Goal: Transaction & Acquisition: Book appointment/travel/reservation

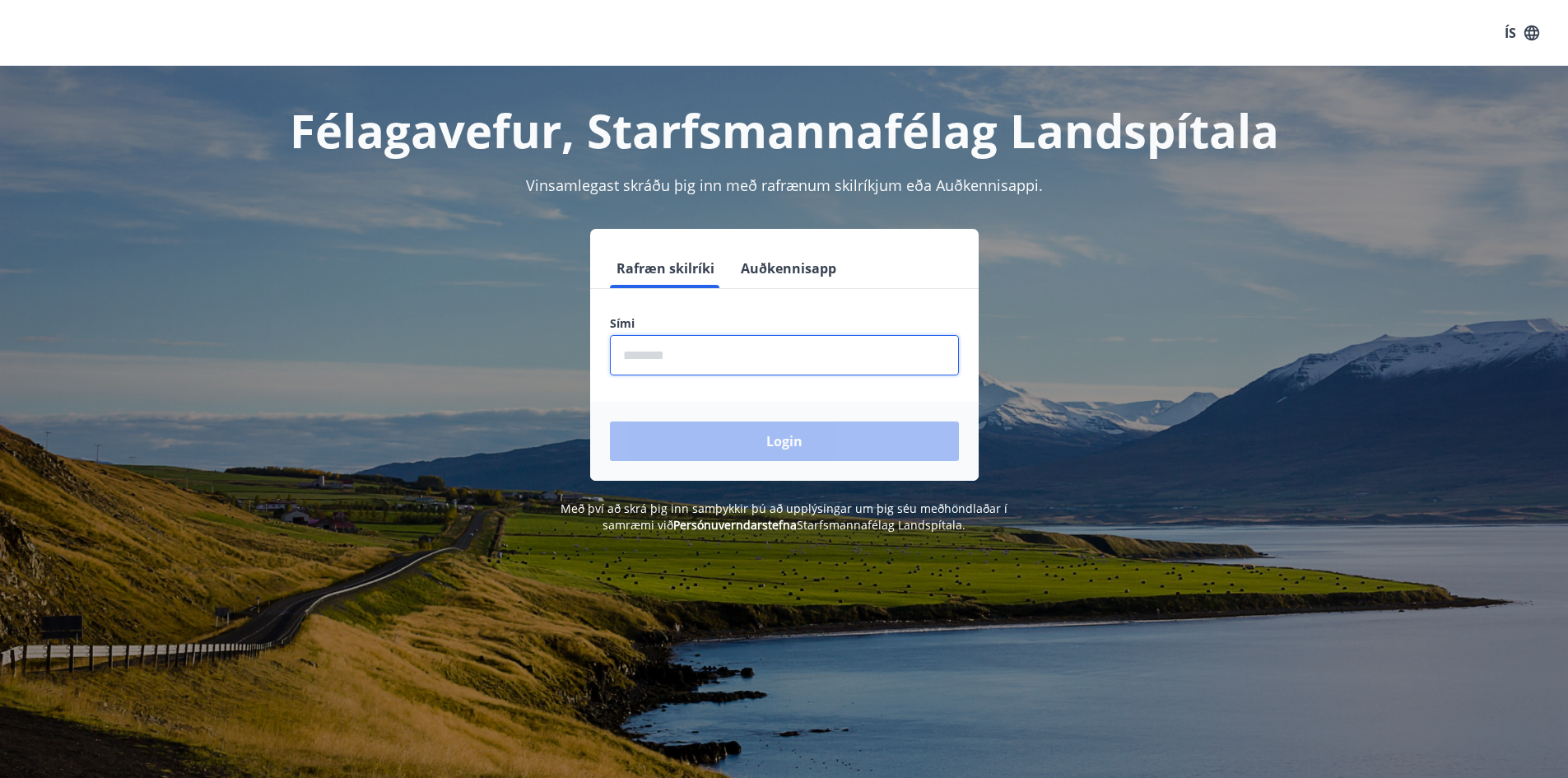
click at [700, 356] on input "phone" at bounding box center [784, 355] width 349 height 40
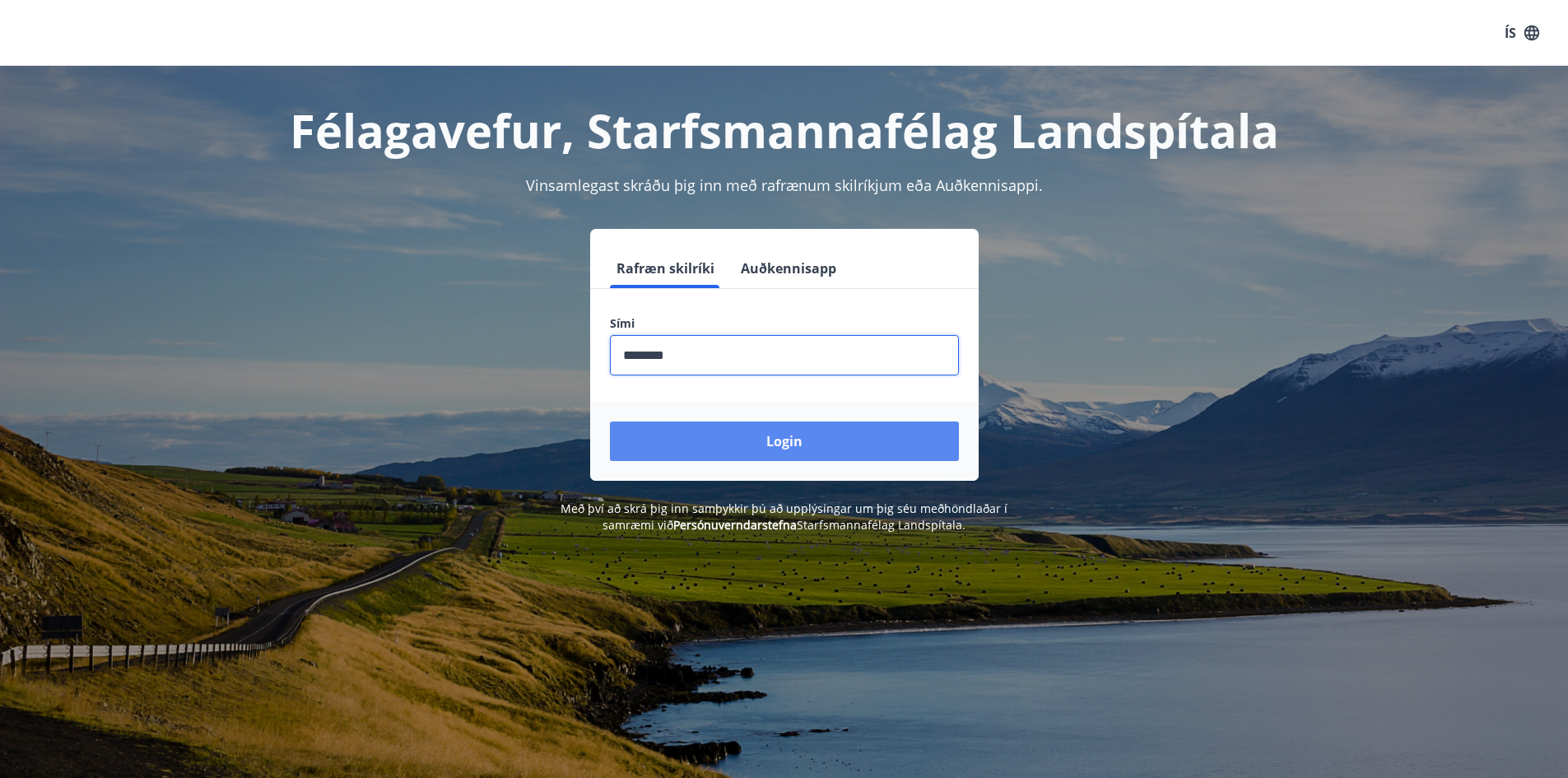
type input "********"
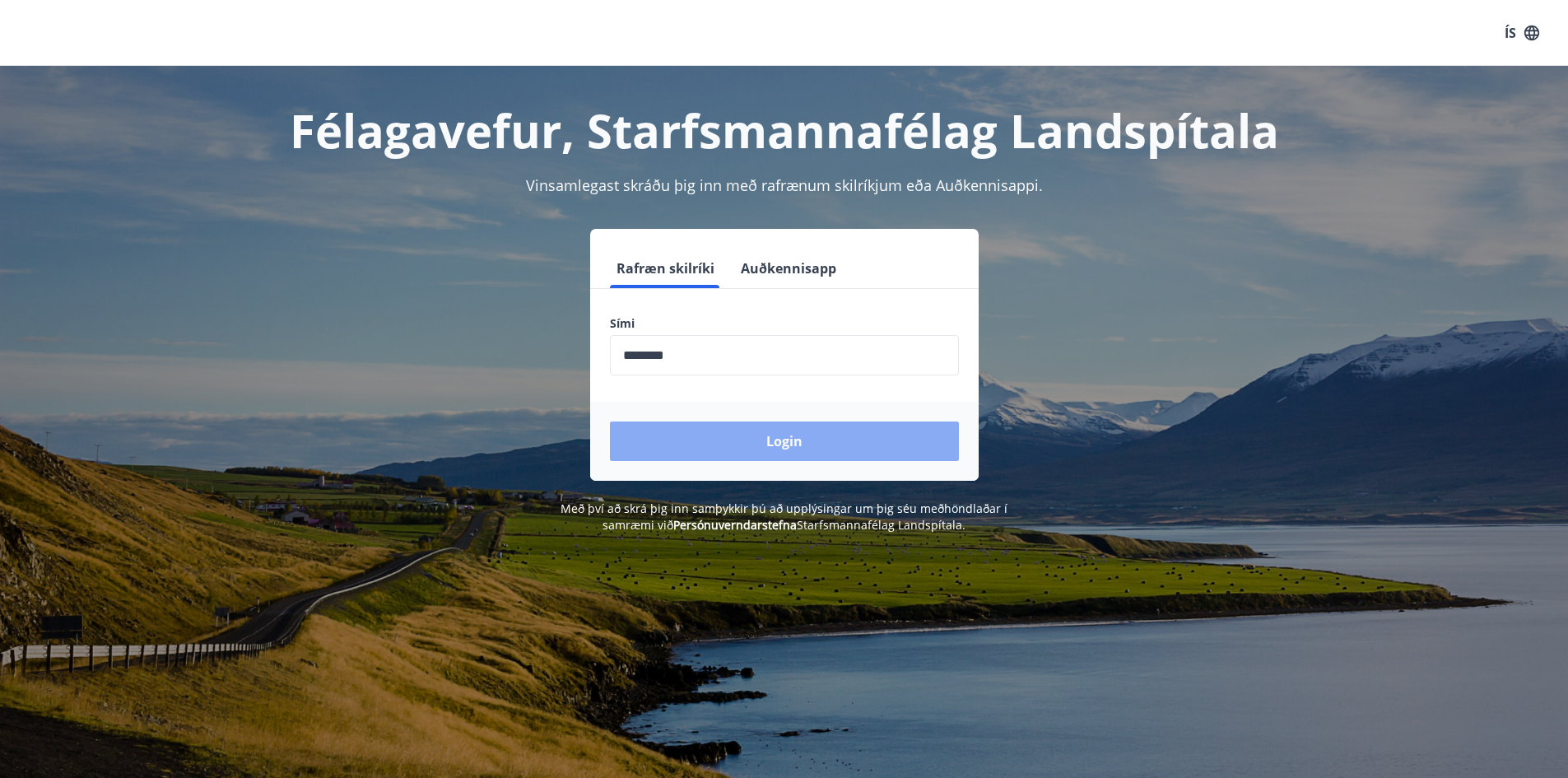
click at [775, 446] on button "Login" at bounding box center [784, 442] width 349 height 40
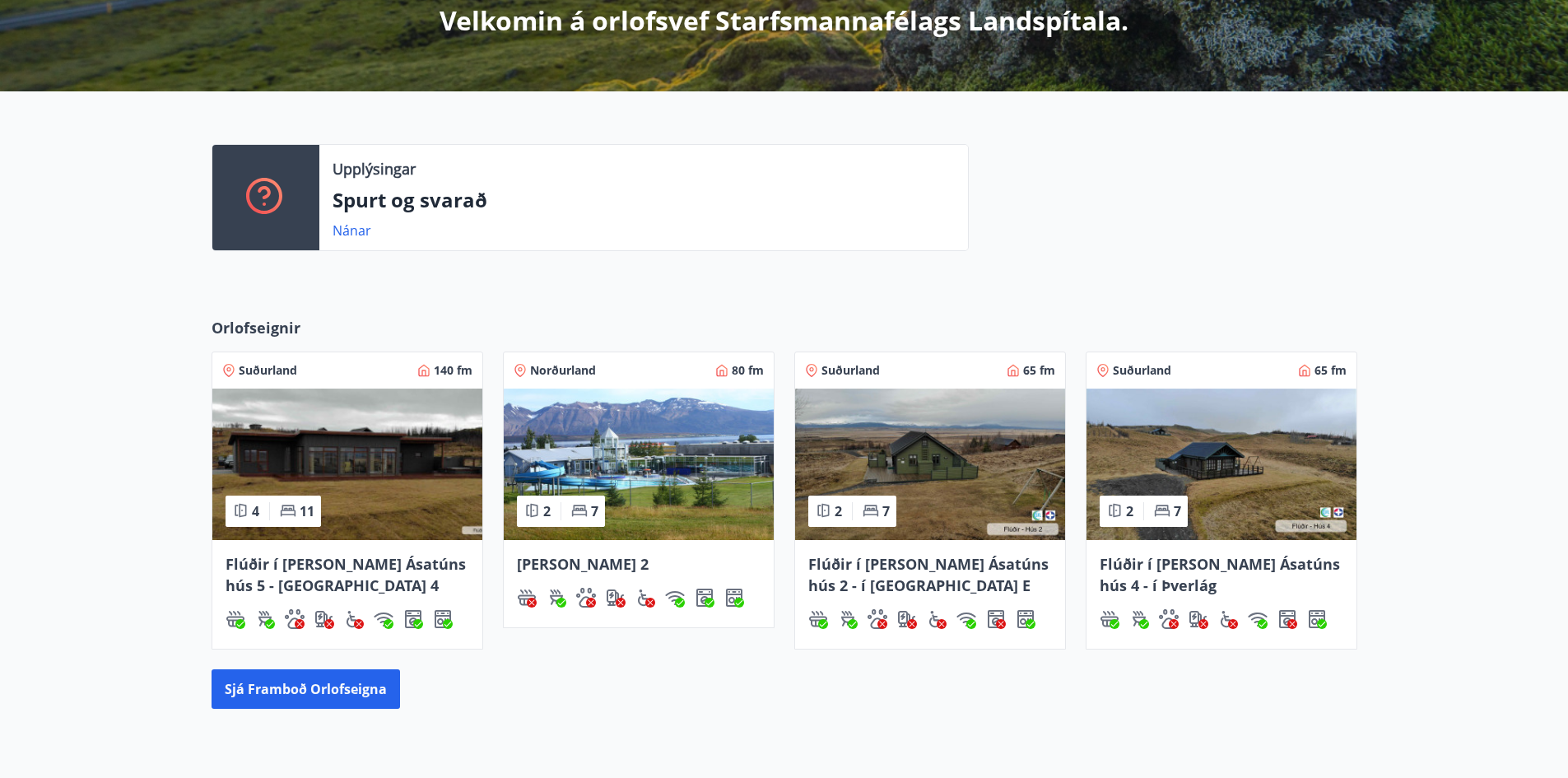
scroll to position [316, 0]
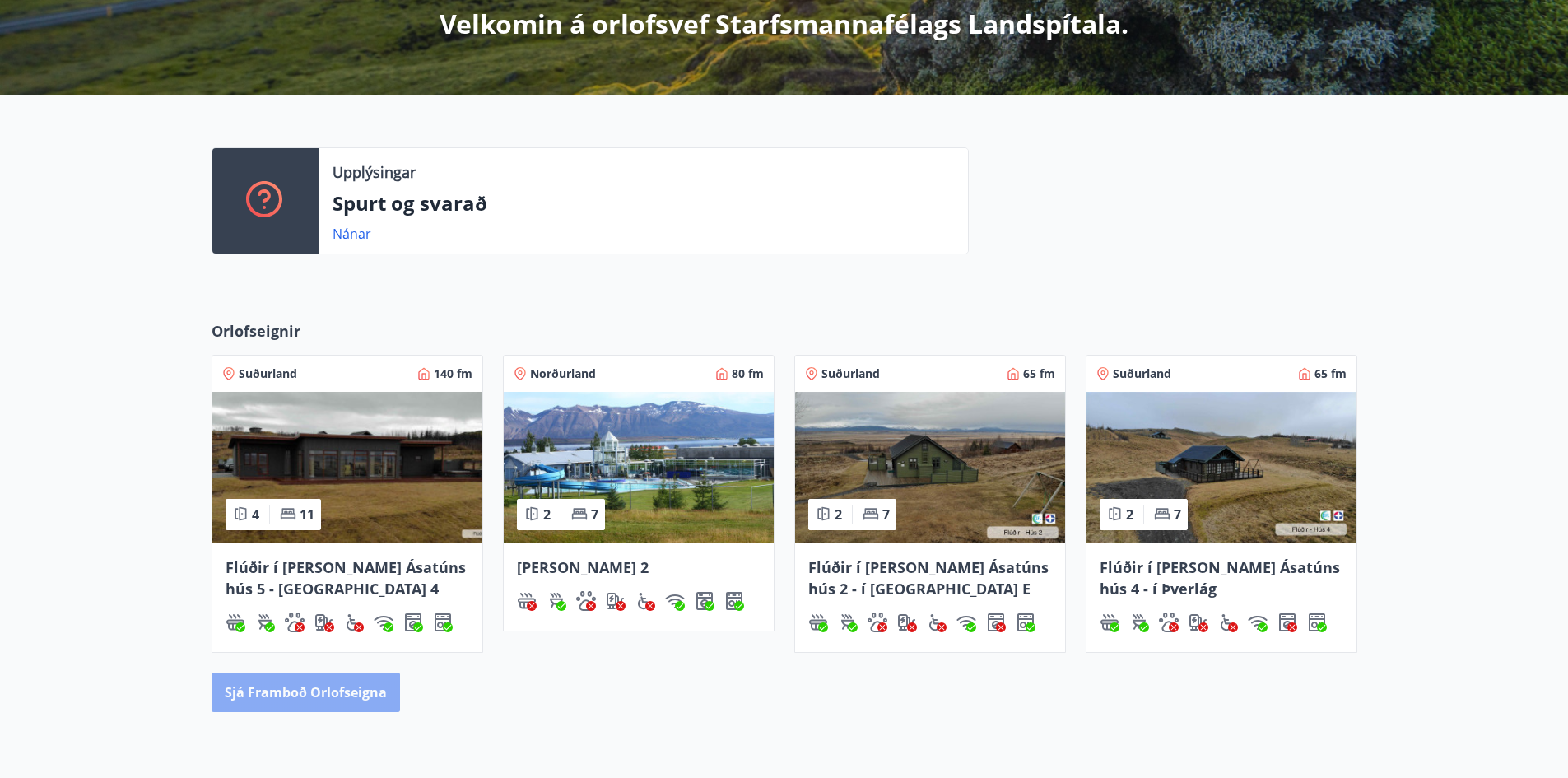
click at [313, 693] on button "Sjá framboð orlofseigna" at bounding box center [306, 693] width 189 height 40
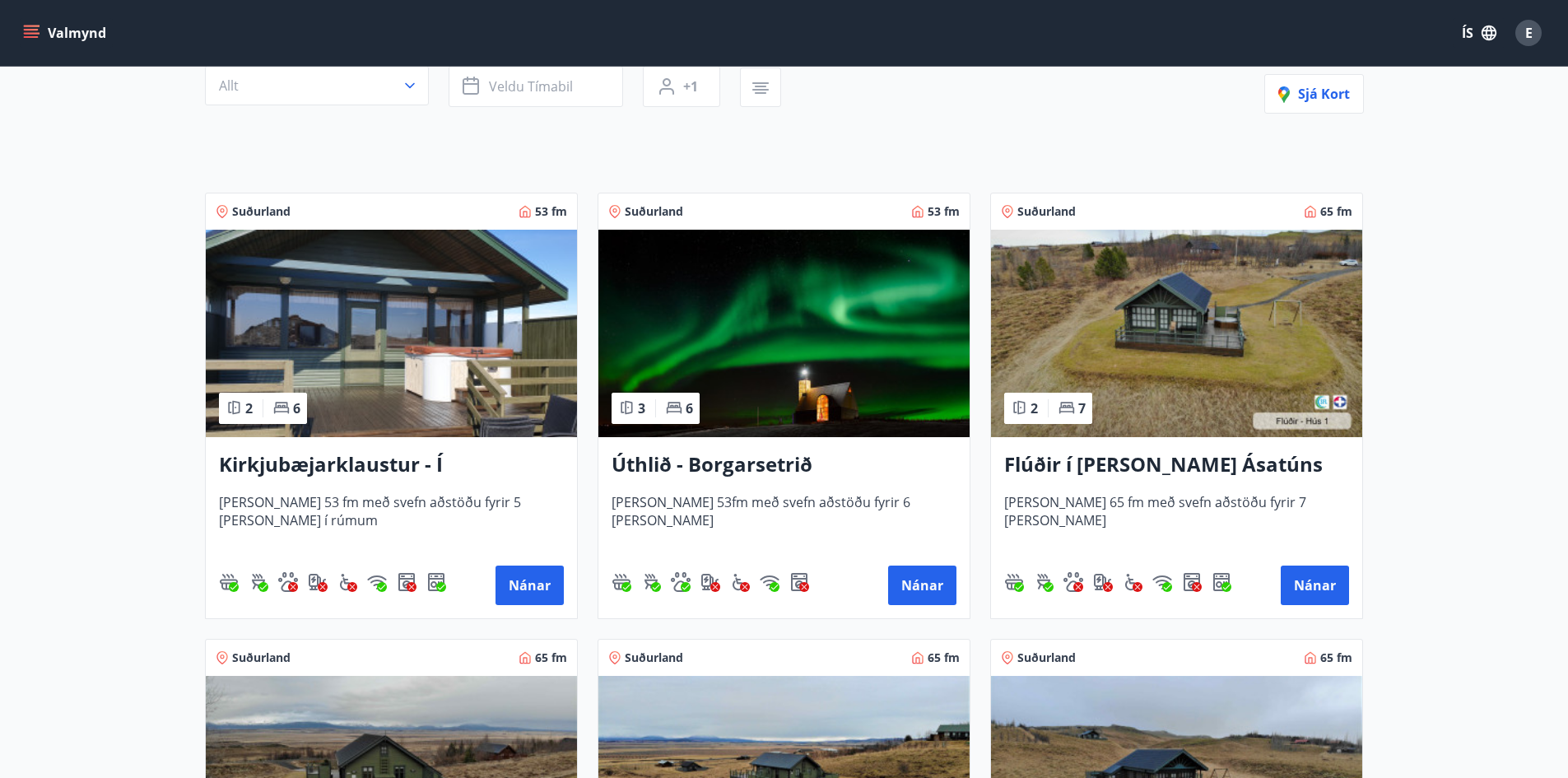
scroll to position [247, 0]
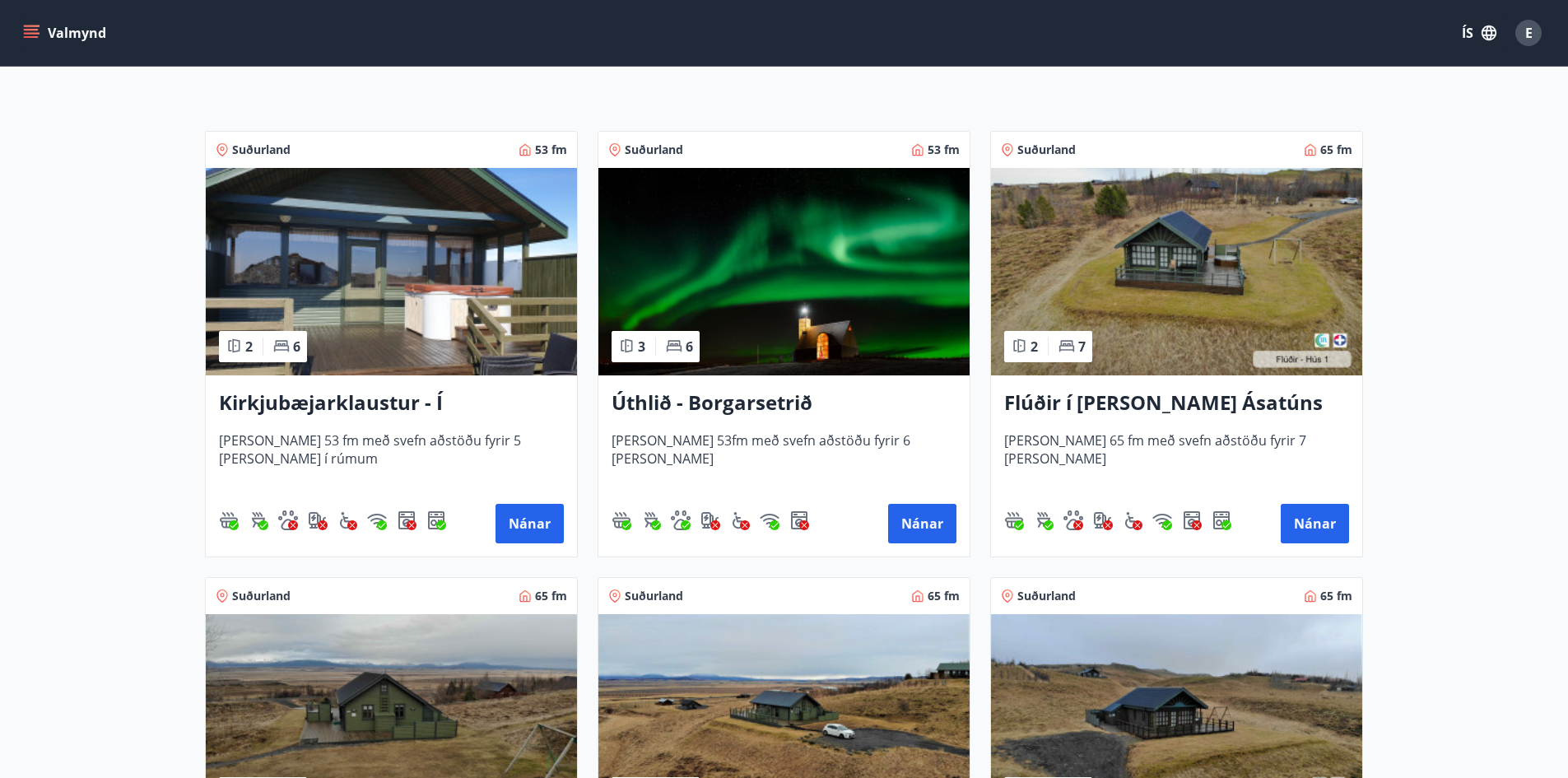
click at [761, 429] on div "Úthlið - Borgarsetrið Húsið er 53fm með svefn aðstöðu fyrir 6 manns Nánar" at bounding box center [784, 466] width 371 height 181
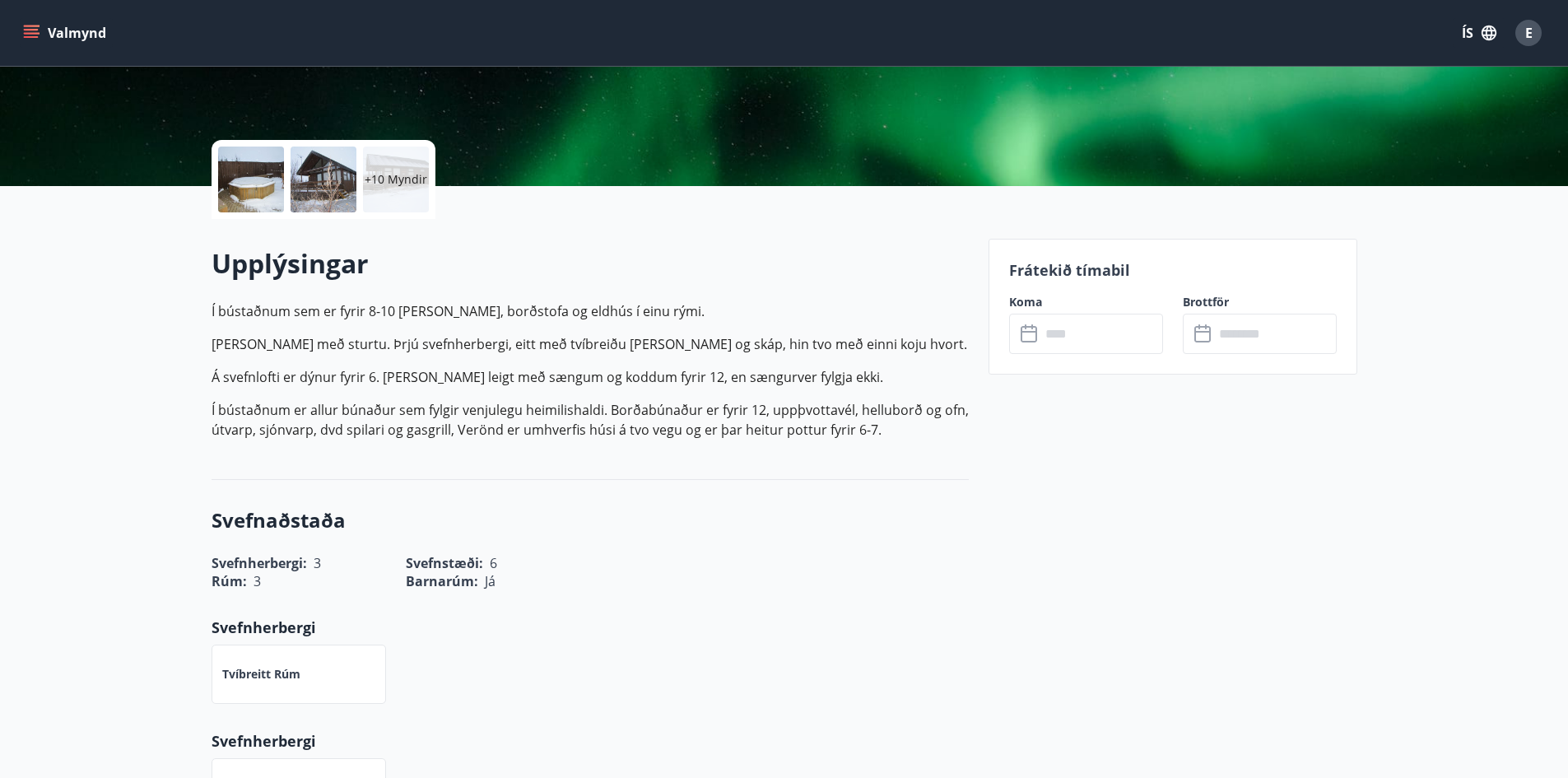
scroll to position [329, 0]
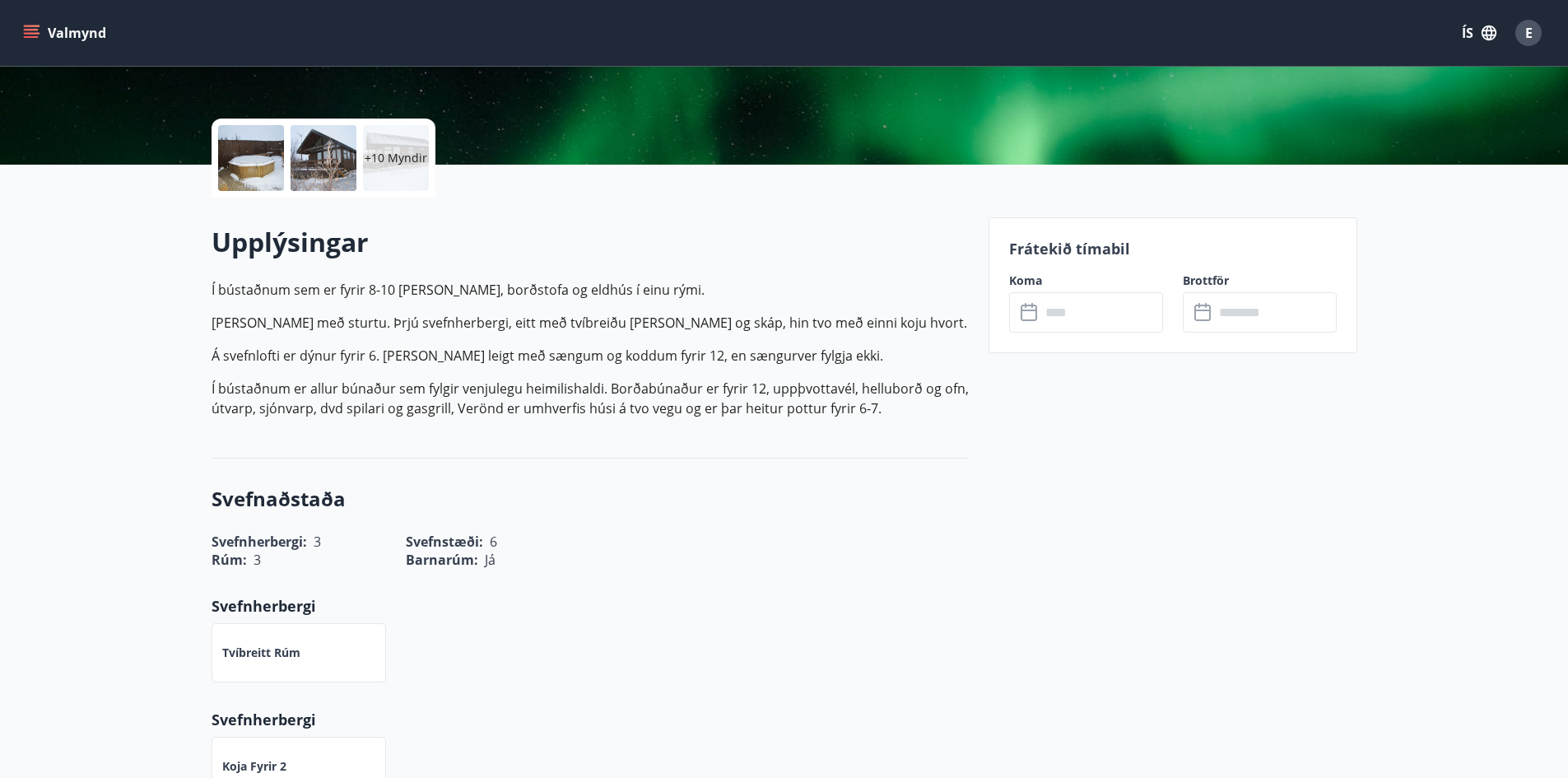
click at [567, 396] on p "Í bústaðnum er allur búnaður sem fylgir venjulegu heimilishaldi. Borðabúnaður e…" at bounding box center [591, 399] width 758 height 40
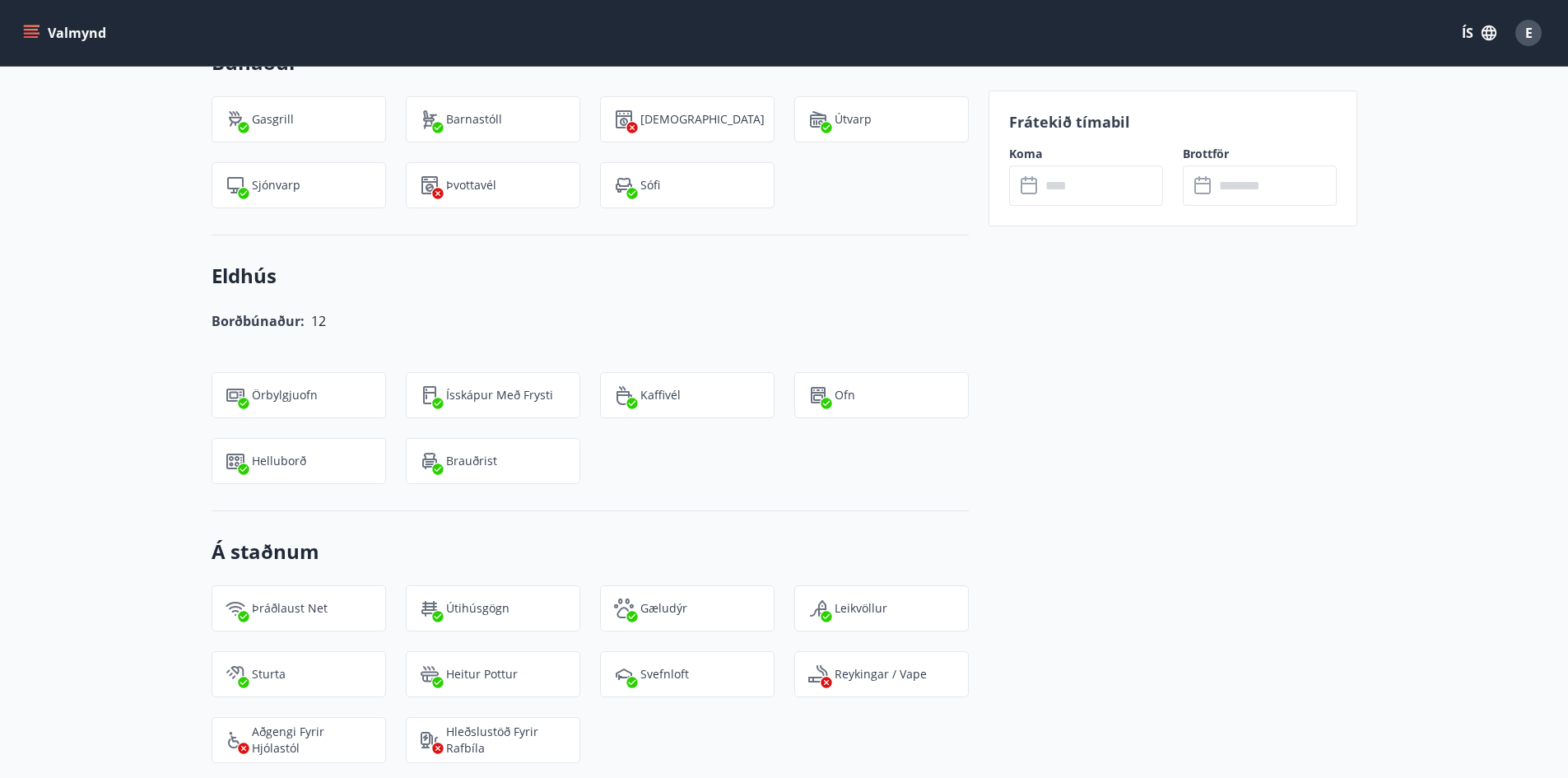
scroll to position [1482, 0]
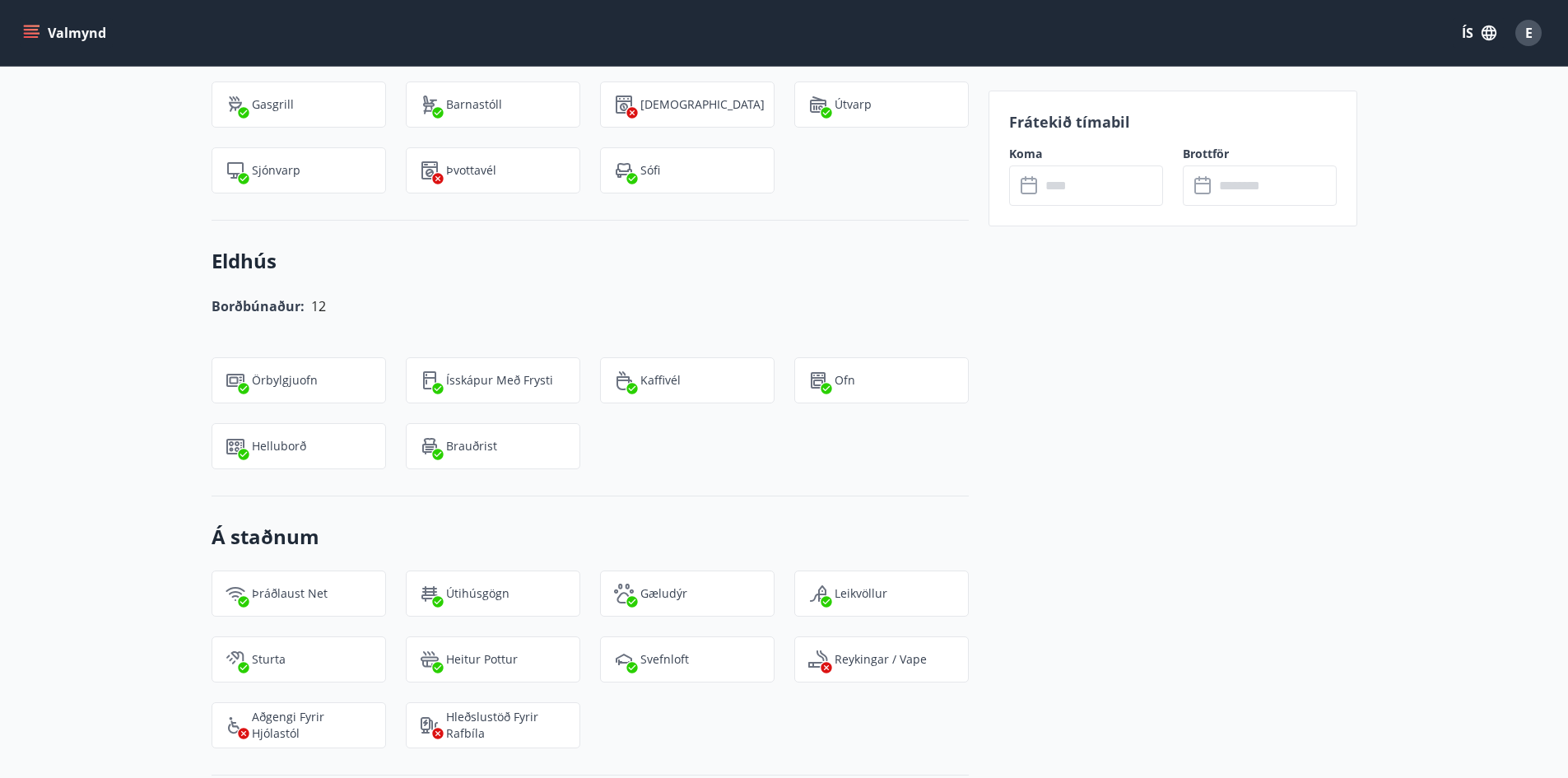
click at [1212, 529] on div "Frátekið tímabil Koma ​ ​ Brottför ​ ​" at bounding box center [1172, 347] width 369 height 2567
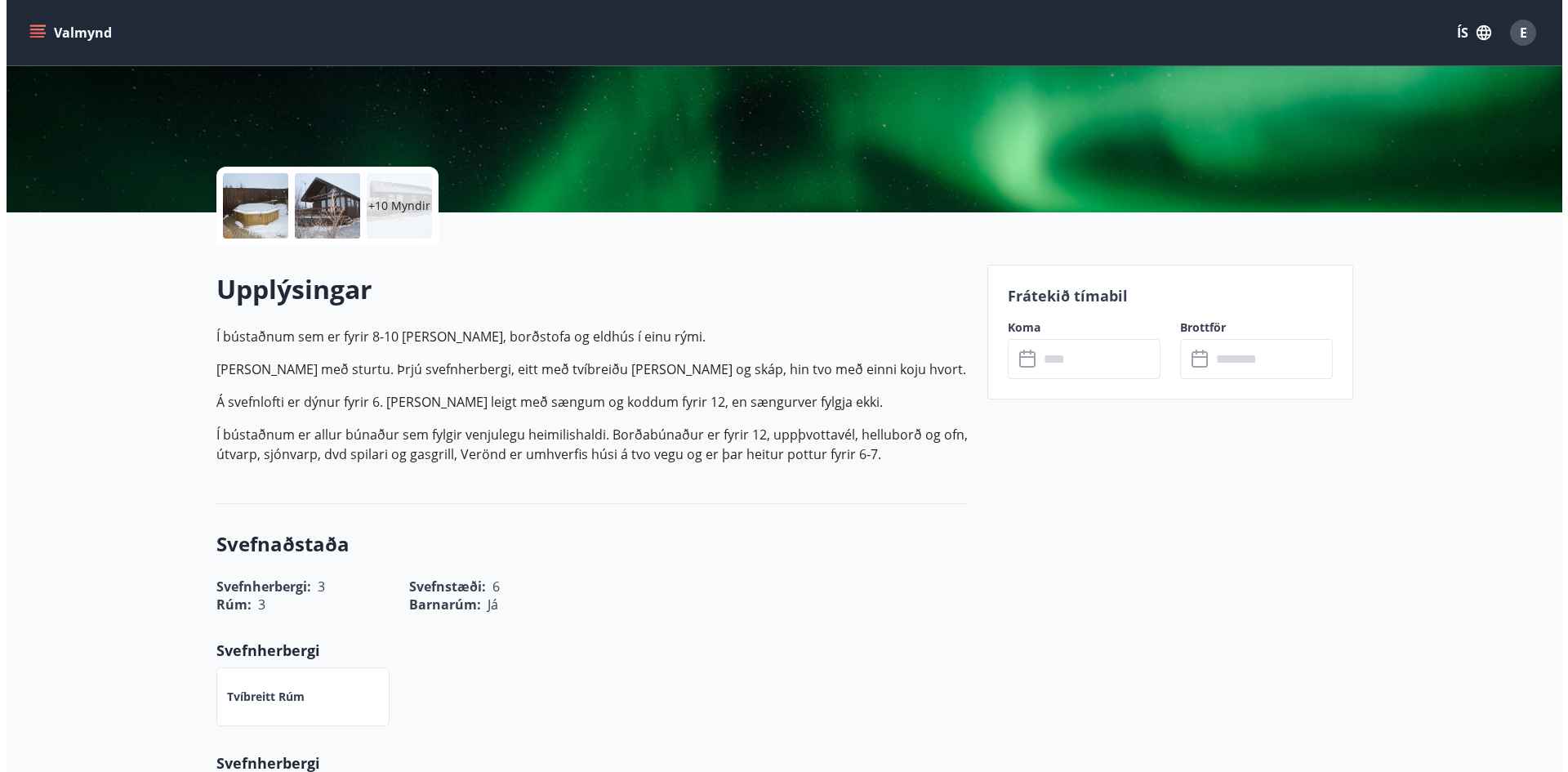
scroll to position [196, 0]
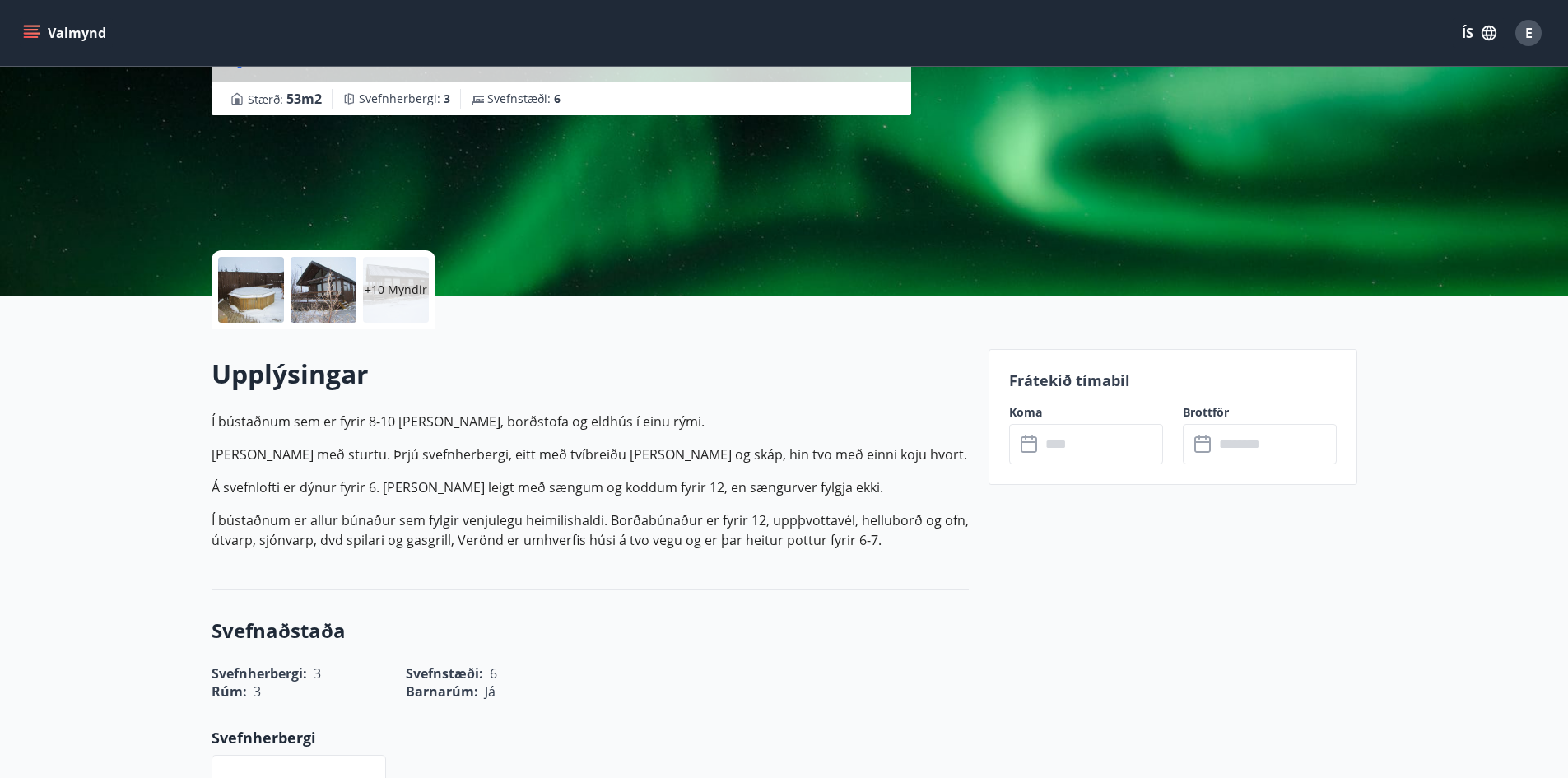
click at [401, 294] on p "+10 Myndir" at bounding box center [396, 290] width 63 height 16
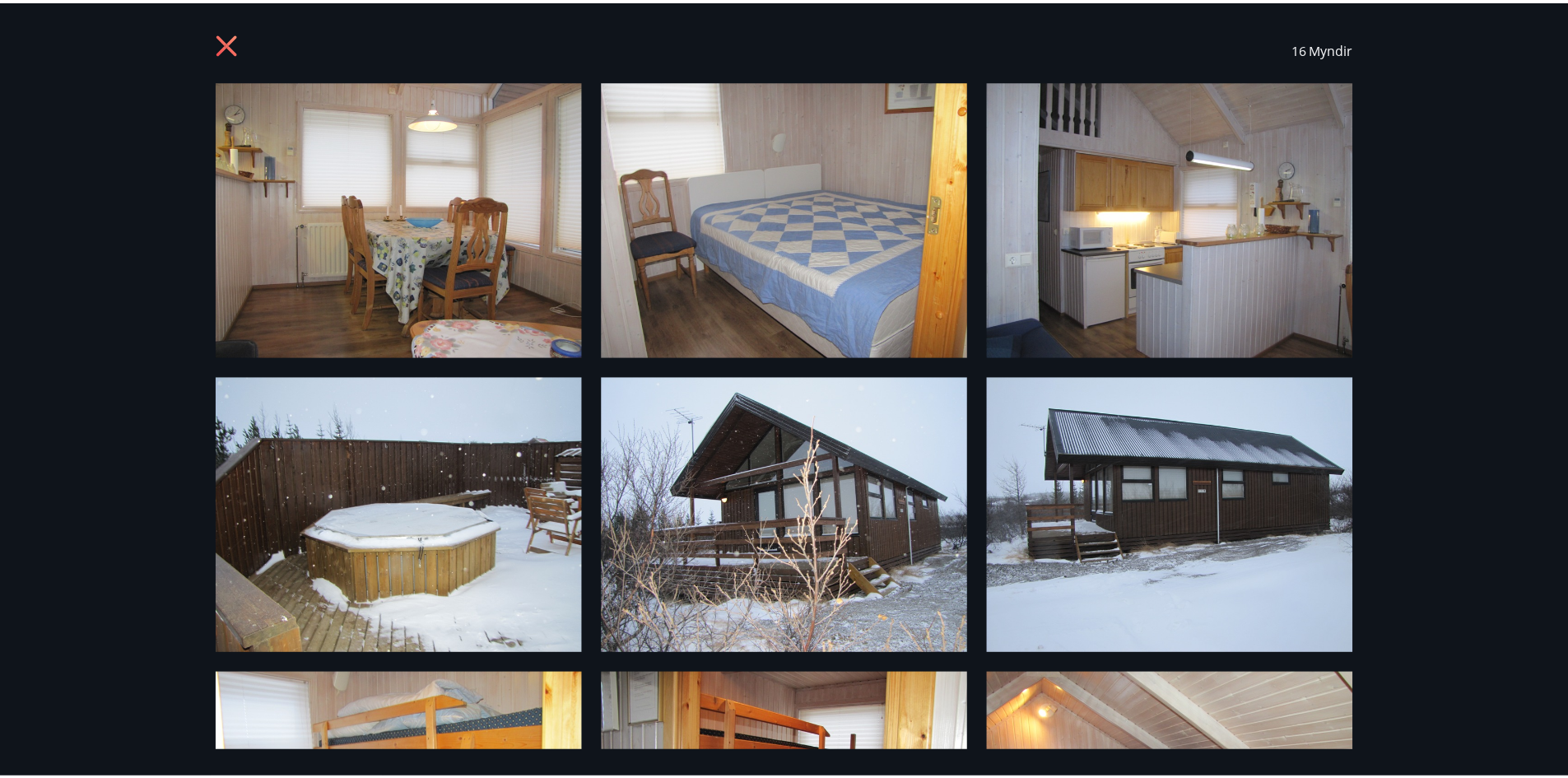
scroll to position [0, 0]
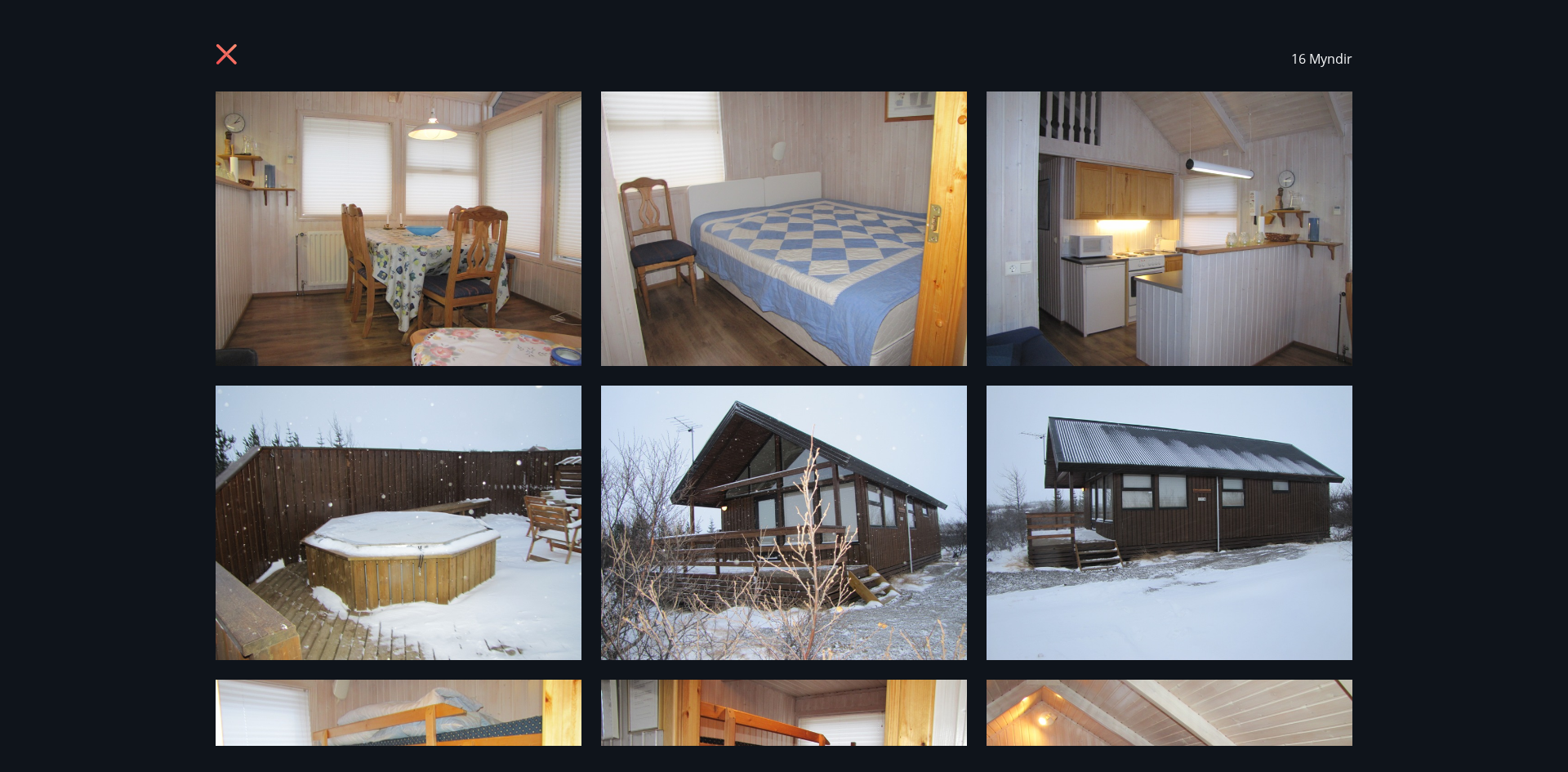
click at [219, 50] on icon at bounding box center [228, 57] width 26 height 26
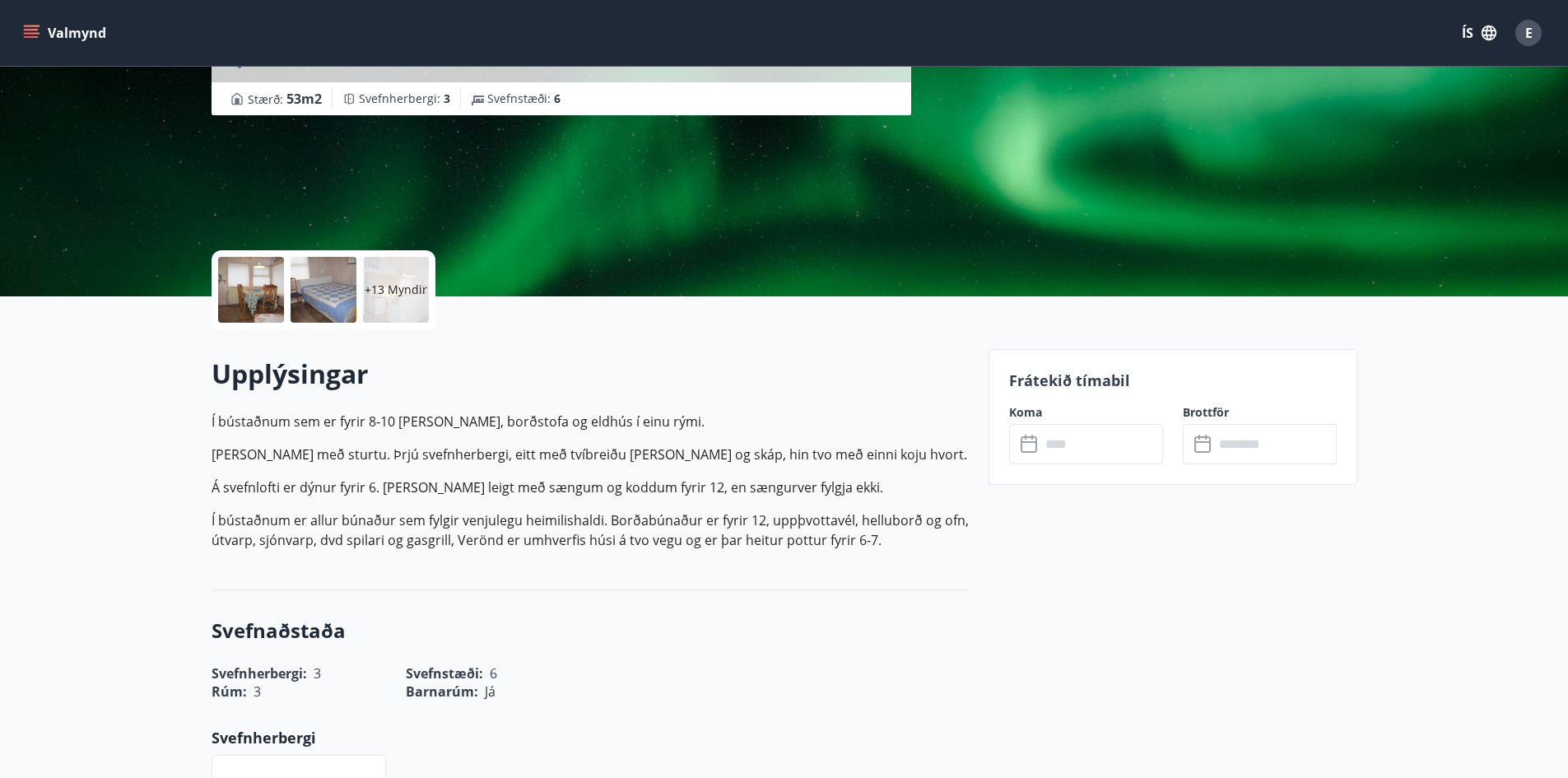
click at [477, 456] on p "Baðherbergi með sturtu. Þrjú svefnherbergi, eitt með tvíbreiðu rúmi og skáp, hi…" at bounding box center [591, 455] width 758 height 20
click at [460, 450] on p "Baðherbergi með sturtu. Þrjú svefnherbergi, eitt með tvíbreiðu rúmi og skáp, hi…" at bounding box center [591, 455] width 758 height 20
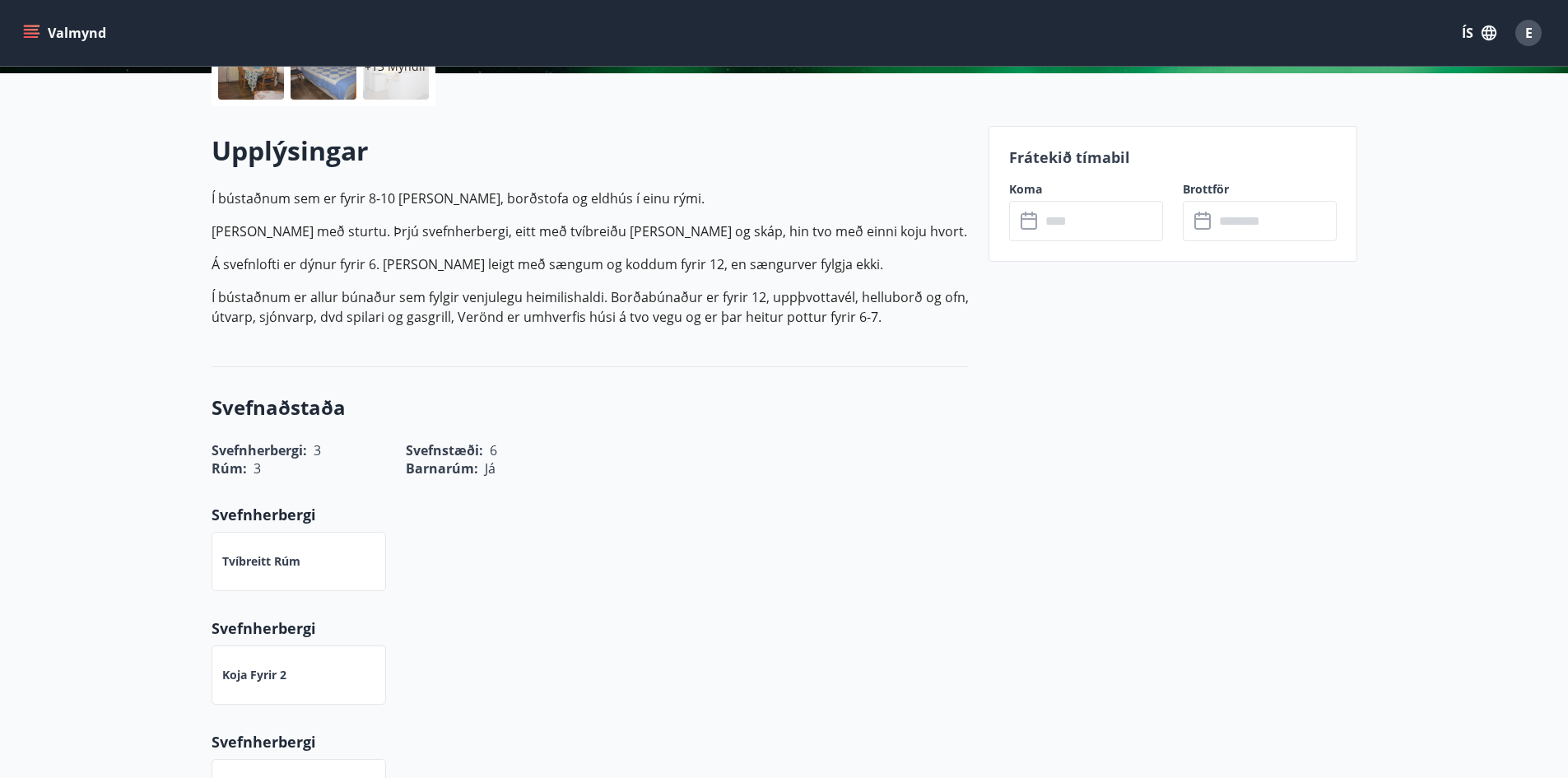
scroll to position [445, 0]
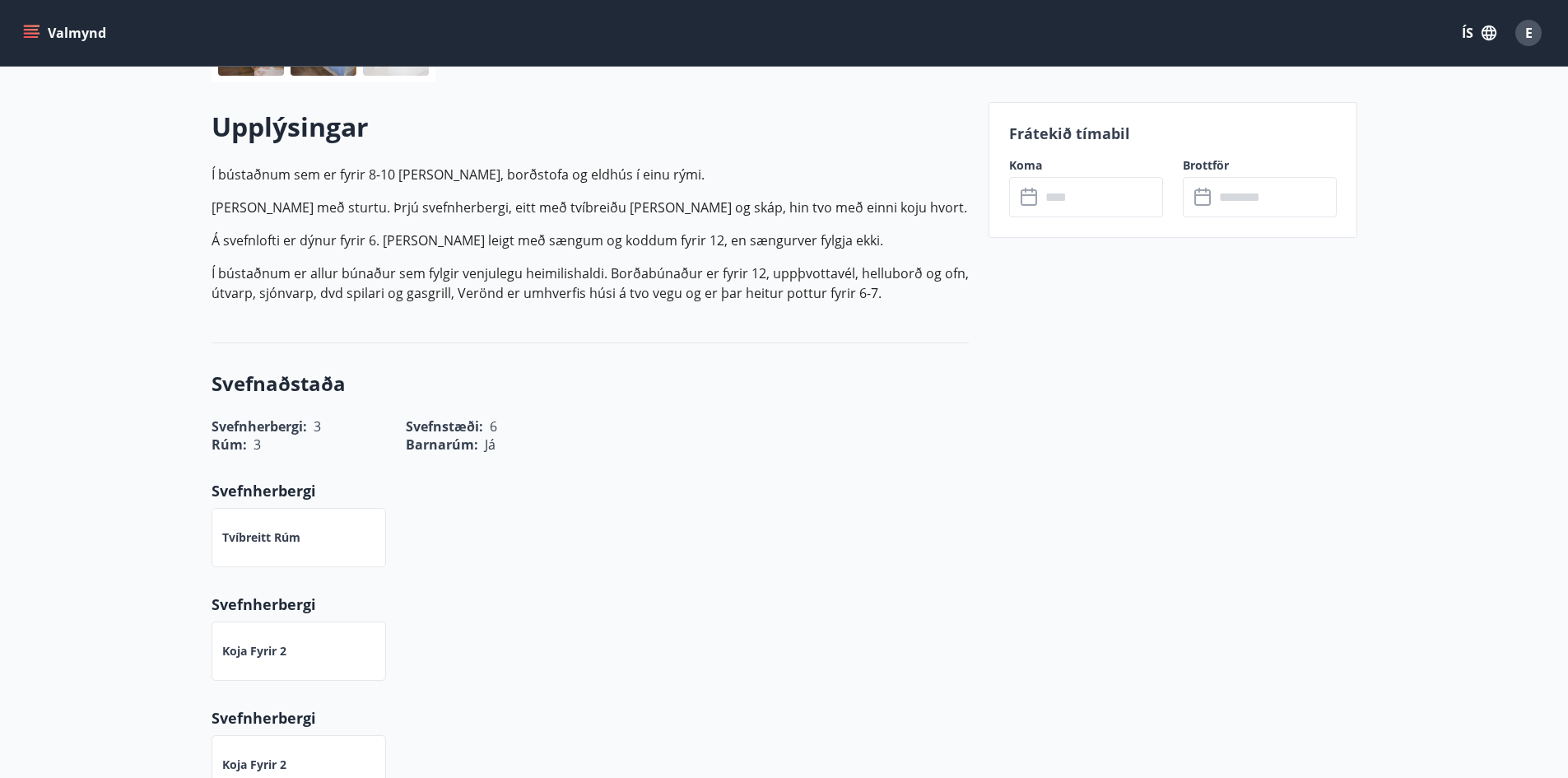
click at [1027, 212] on div "​ ​" at bounding box center [1086, 197] width 154 height 40
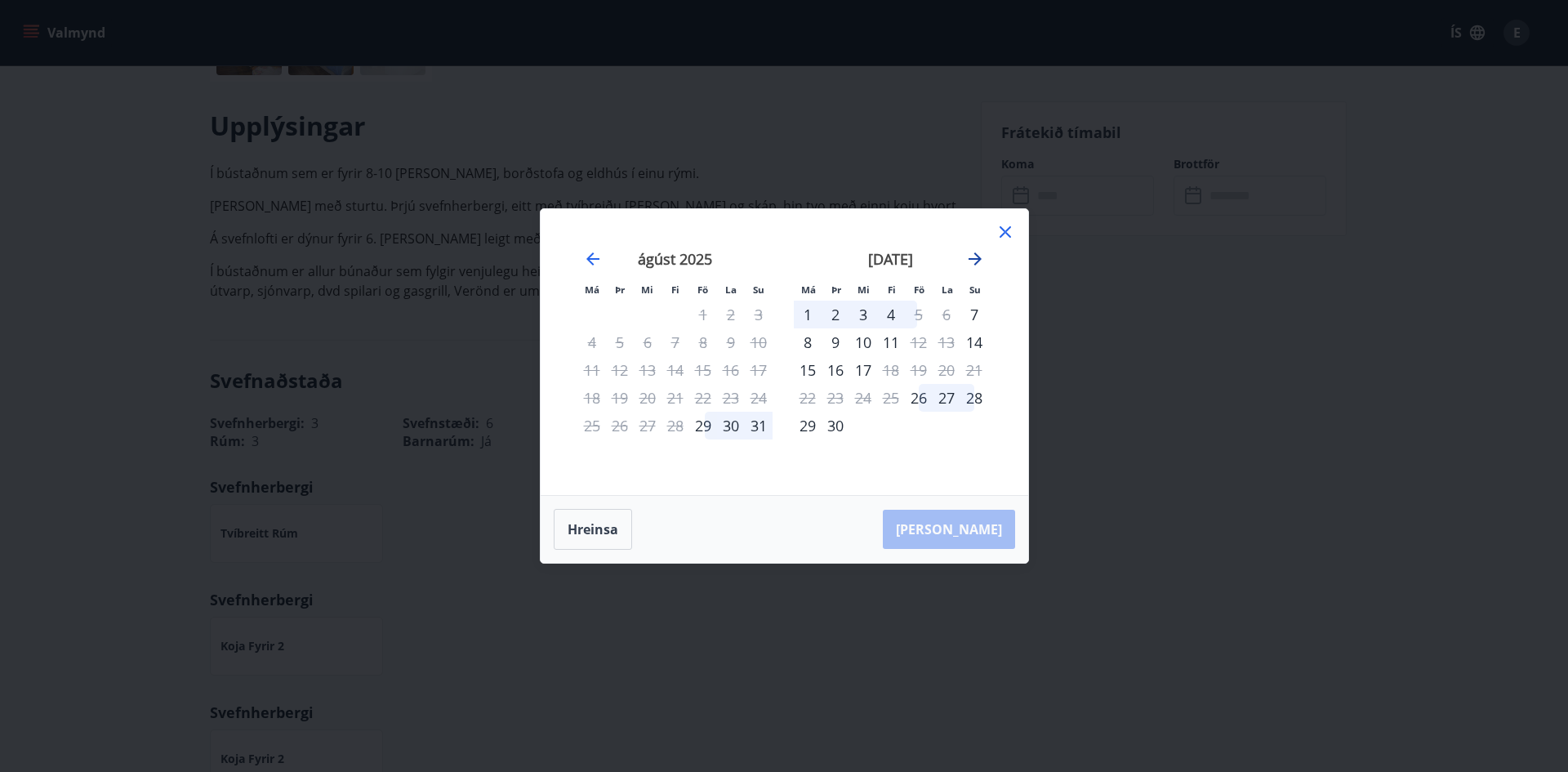
click at [979, 255] on icon "Move forward to switch to the next month." at bounding box center [975, 259] width 20 height 20
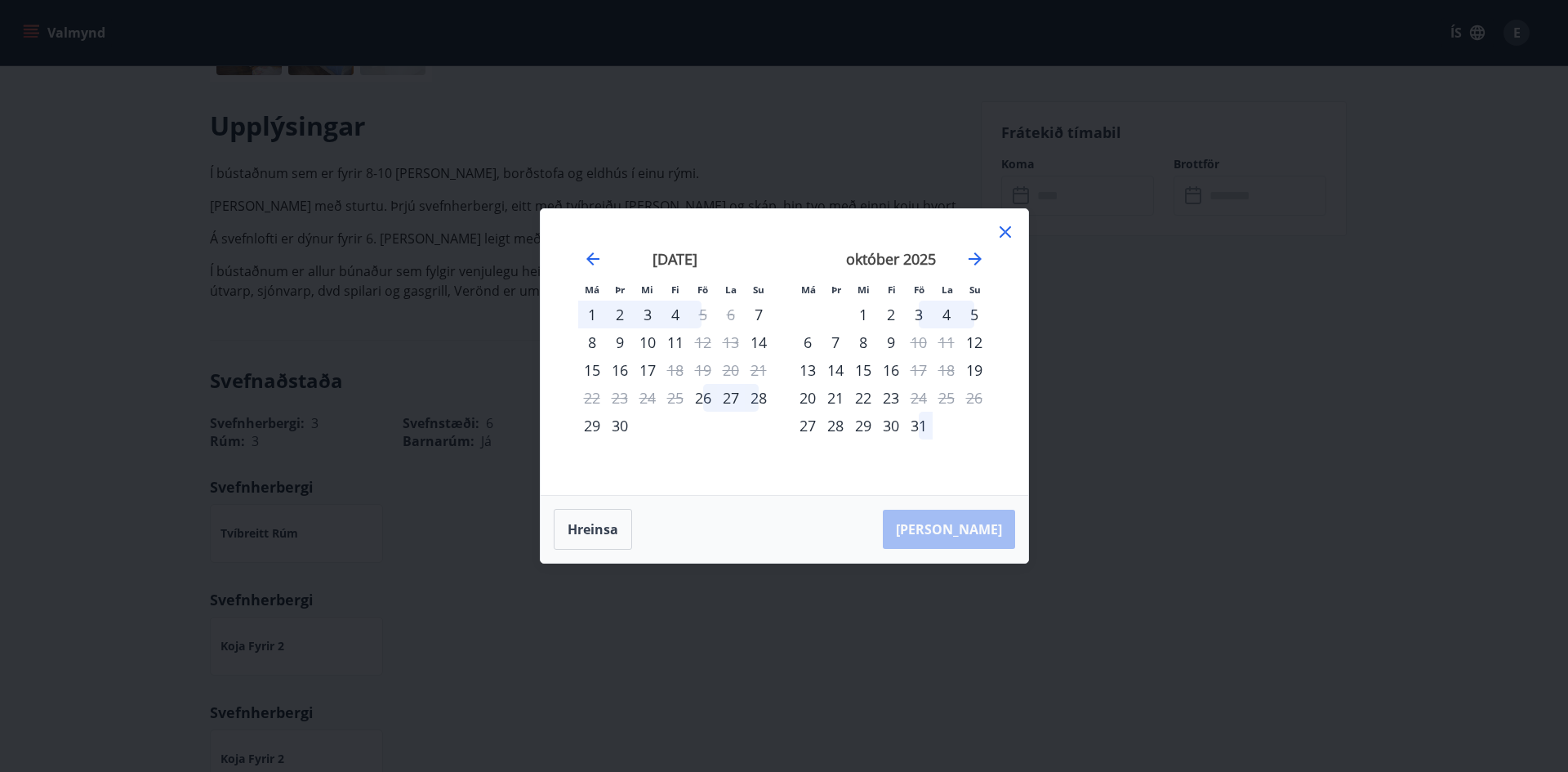
click at [1002, 234] on icon at bounding box center [1006, 232] width 20 height 20
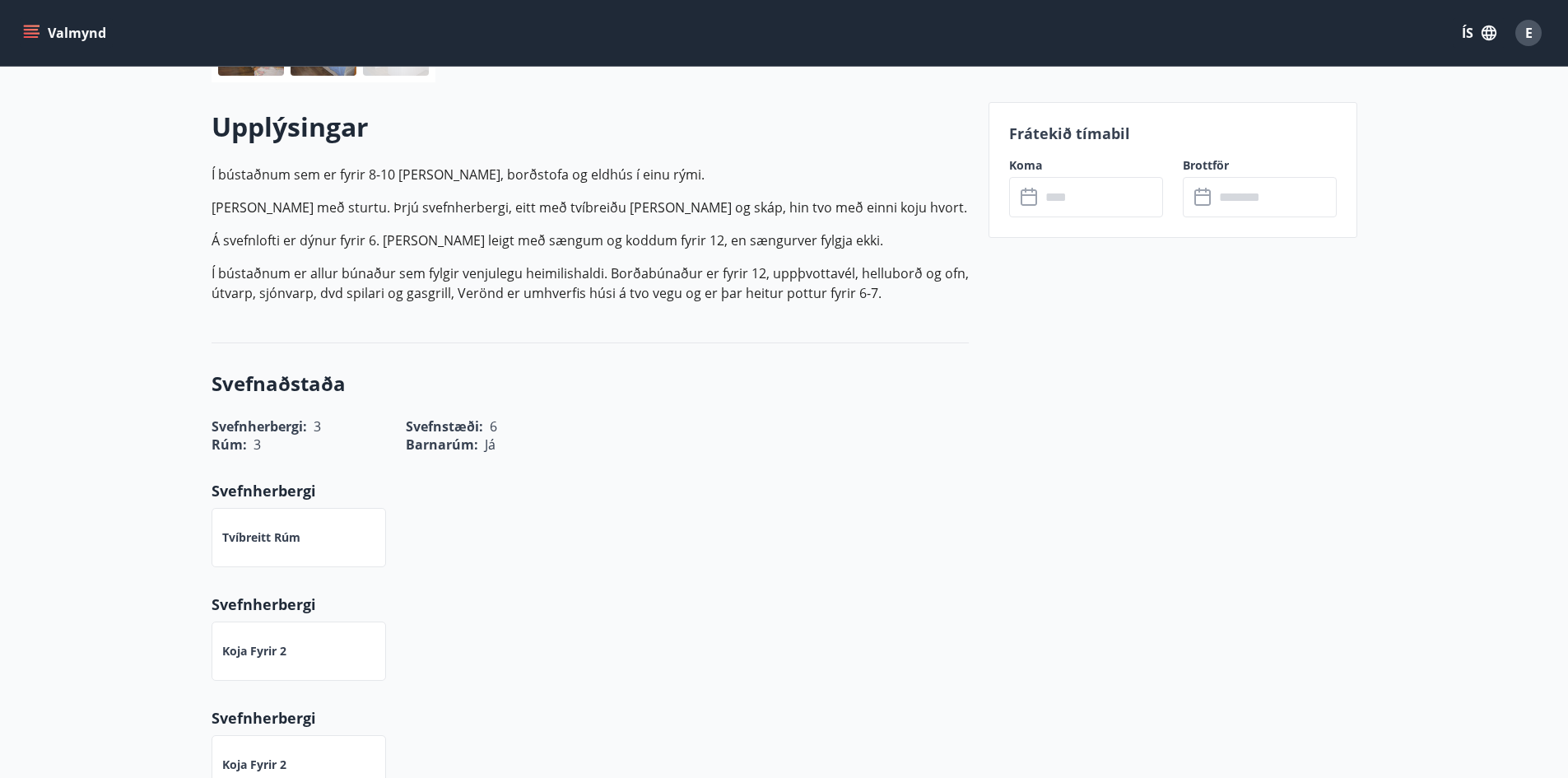
click at [622, 301] on p "Í bústaðnum er allur búnaður sem fylgir venjulegu heimilishaldi. Borðabúnaður e…" at bounding box center [591, 284] width 758 height 40
click at [558, 296] on p "Í bústaðnum er allur búnaður sem fylgir venjulegu heimilishaldi. Borðabúnaður e…" at bounding box center [591, 284] width 758 height 40
click at [534, 293] on p "Í bústaðnum er allur búnaður sem fylgir venjulegu heimilishaldi. Borðabúnaður e…" at bounding box center [591, 284] width 758 height 40
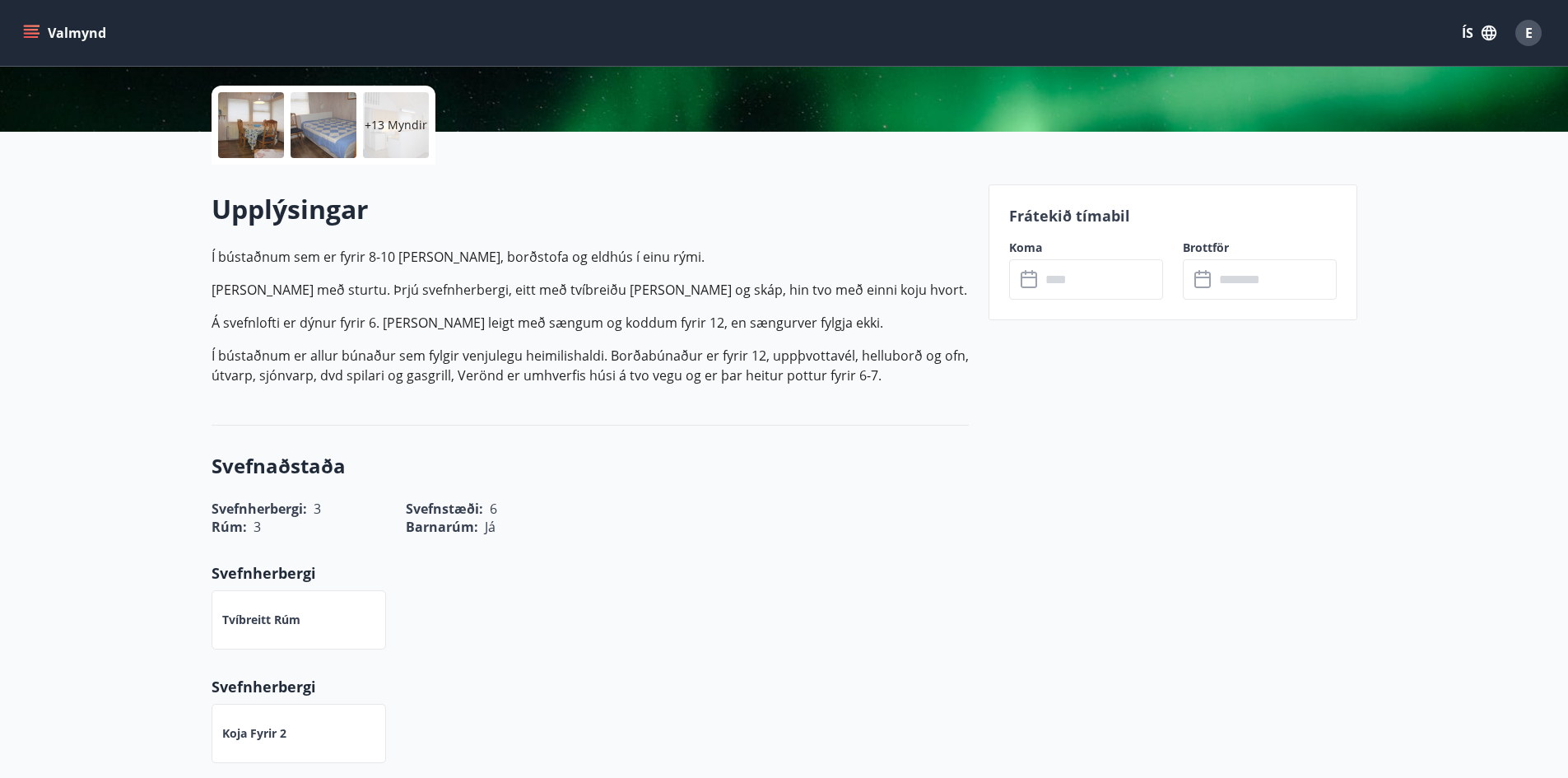
scroll to position [0, 0]
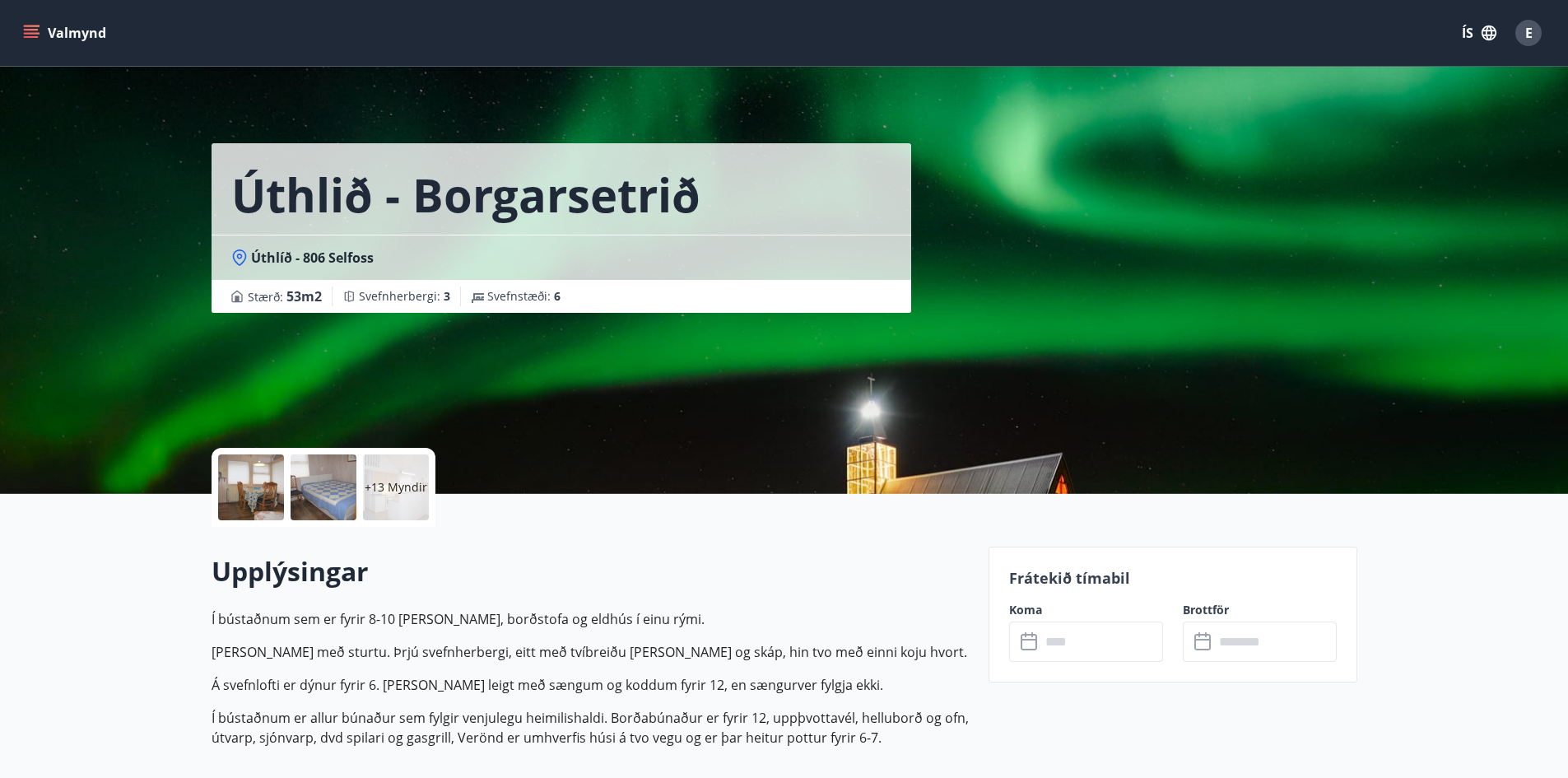
click at [313, 259] on span "Úthlíð - 806 Selfoss" at bounding box center [312, 258] width 123 height 18
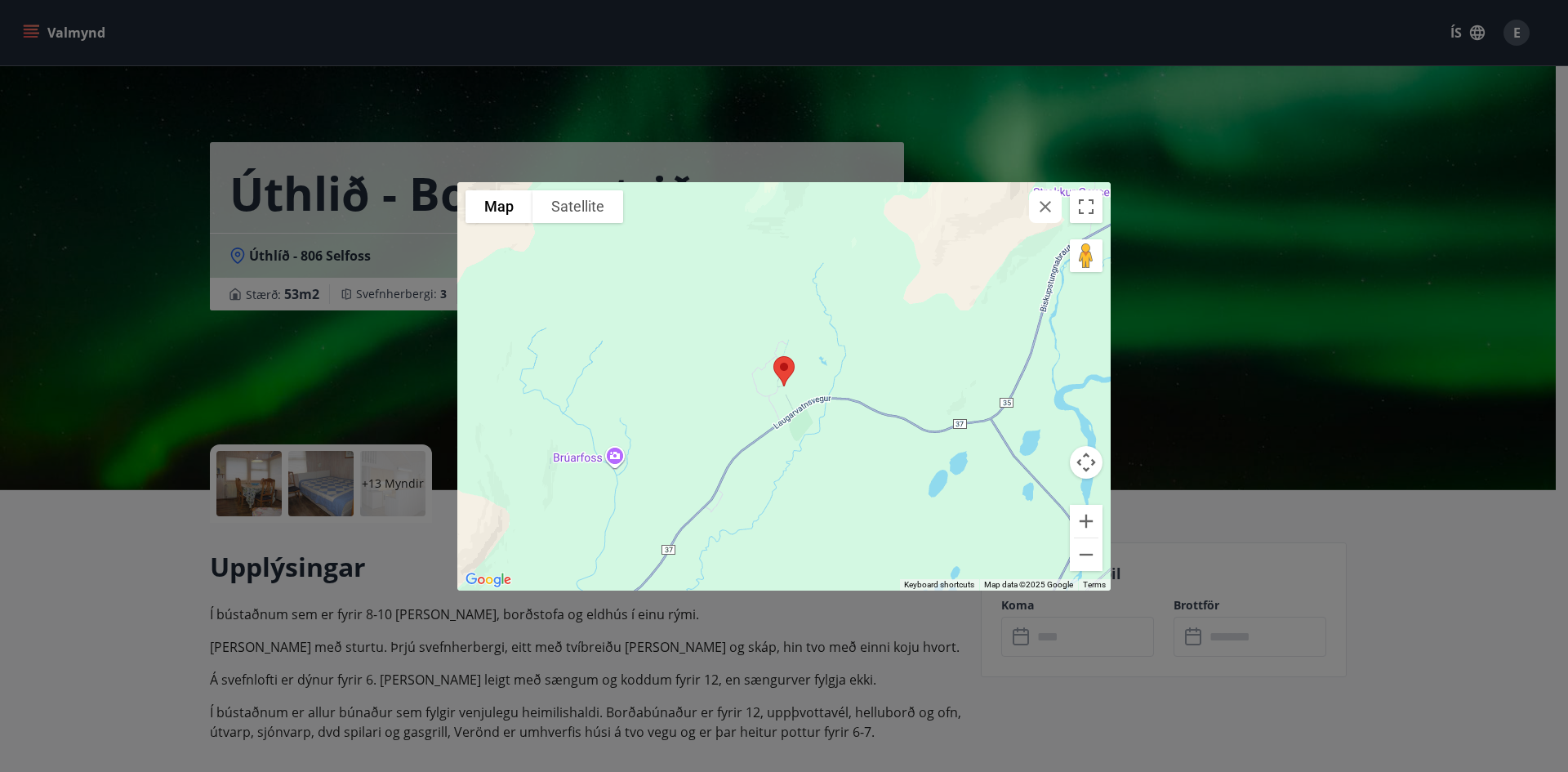
drag, startPoint x: 648, startPoint y: 659, endPoint x: 670, endPoint y: 651, distance: 23.4
click at [650, 658] on div "To navigate the map with touch gestures double-tap and hold your finger on the …" at bounding box center [784, 386] width 1568 height 772
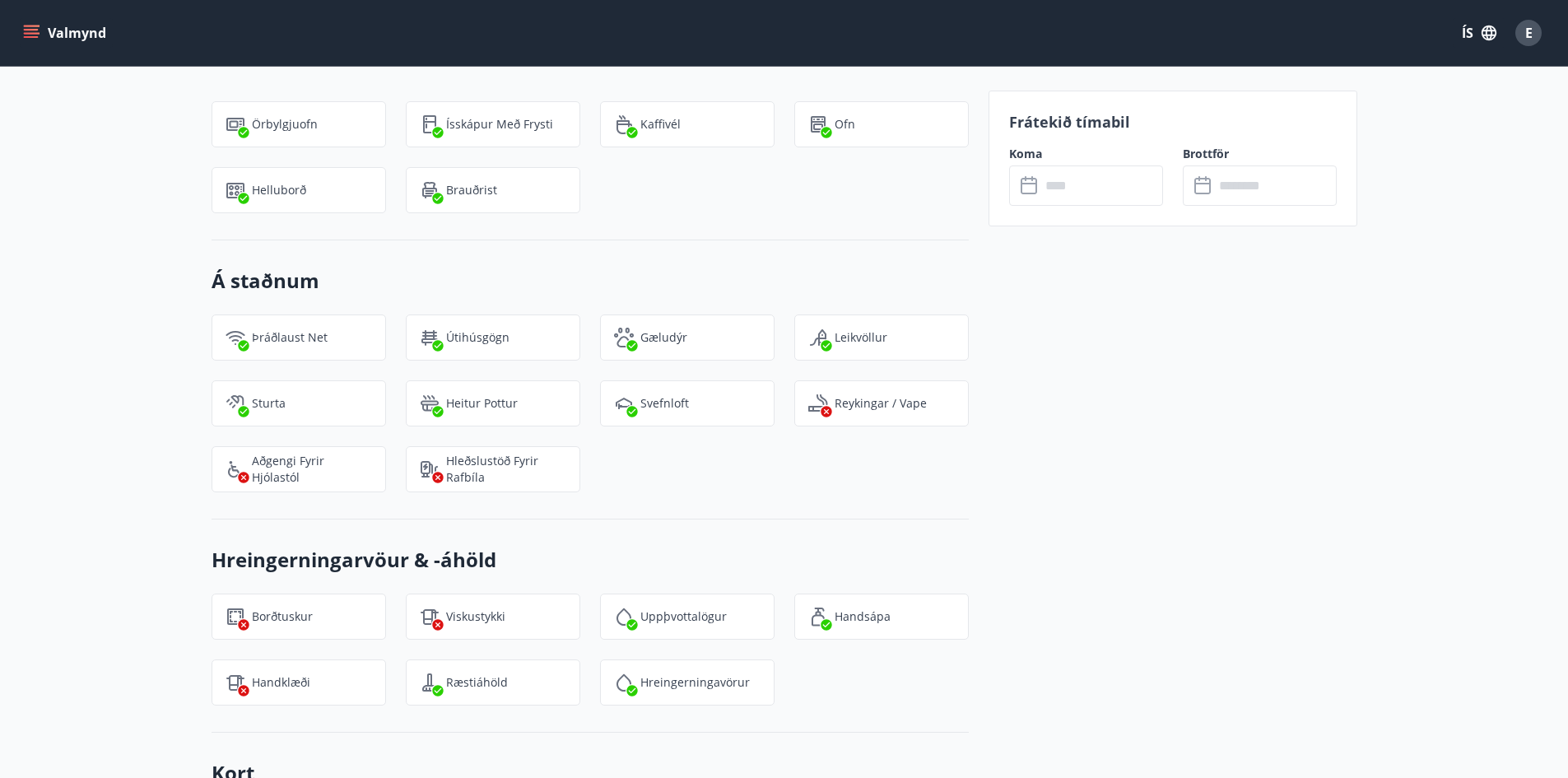
scroll to position [1565, 0]
